Goal: Information Seeking & Learning: Learn about a topic

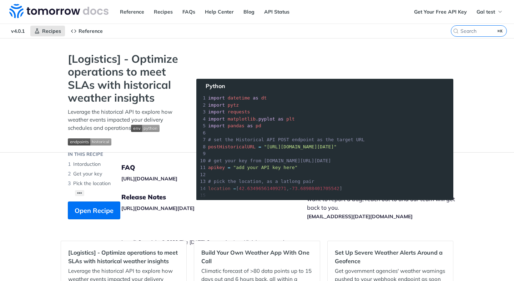
click at [485, 109] on div "Jump to Content Reference Recipes FAQs Help Center Blog API Status Recipes Refe…" at bounding box center [257, 140] width 514 height 281
